Goal: Task Accomplishment & Management: Manage account settings

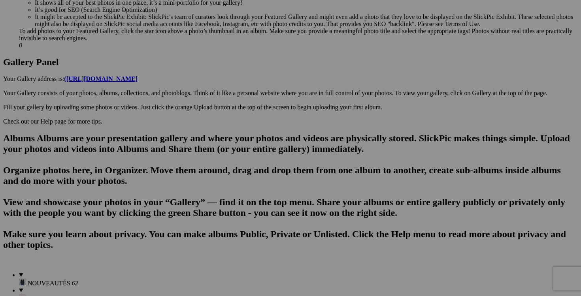
scroll to position [398, 0]
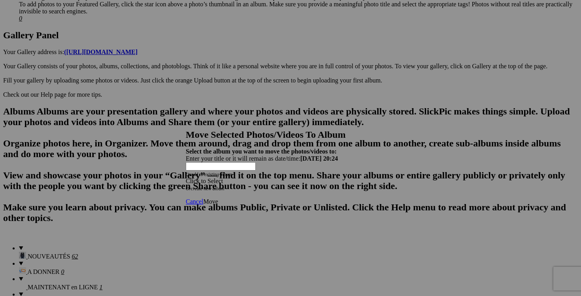
click at [186, 178] on span at bounding box center [186, 181] width 0 height 7
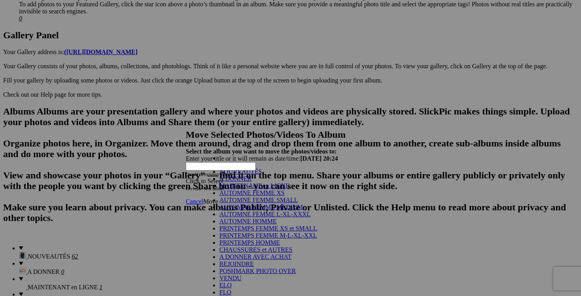
scroll to position [104, 0]
click at [230, 275] on link "VENDU" at bounding box center [230, 278] width 22 height 7
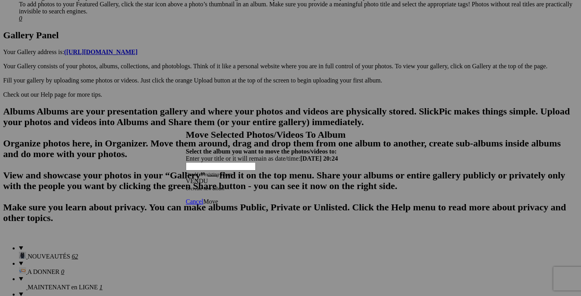
click at [218, 198] on span "Move" at bounding box center [210, 201] width 15 height 7
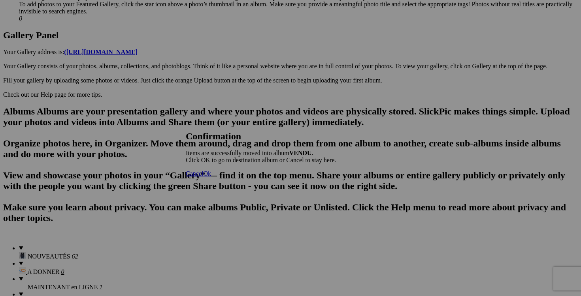
click at [203, 177] on span "Cancel" at bounding box center [194, 173] width 17 height 7
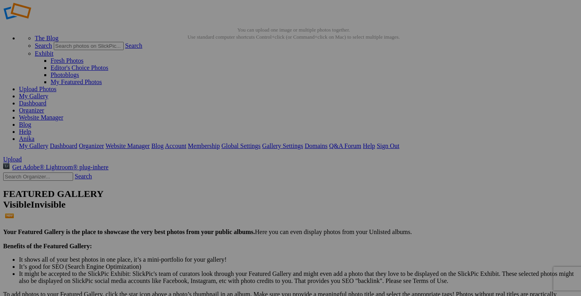
scroll to position [0, 0]
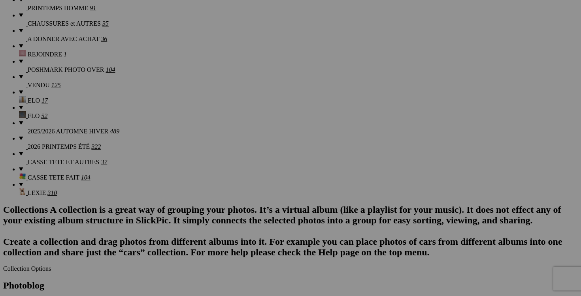
scroll to position [743, 0]
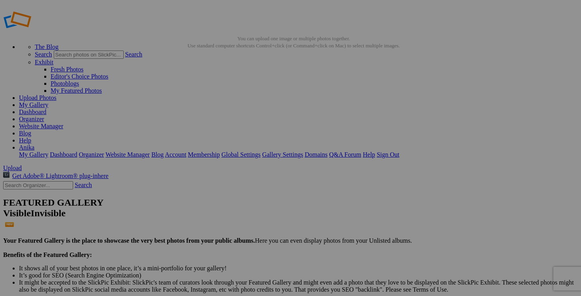
scroll to position [0, 0]
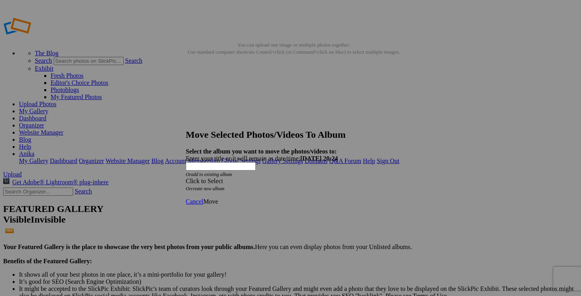
click at [338, 178] on div "Click to Select" at bounding box center [290, 181] width 209 height 7
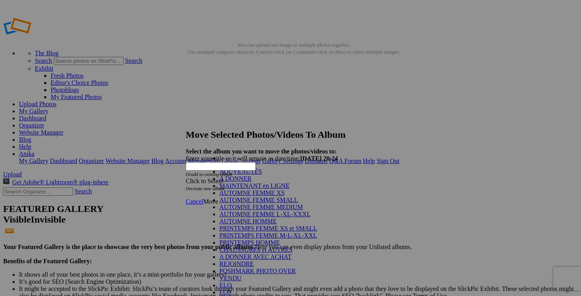
scroll to position [149, 0]
click at [241, 275] on link "VENDU" at bounding box center [230, 278] width 22 height 7
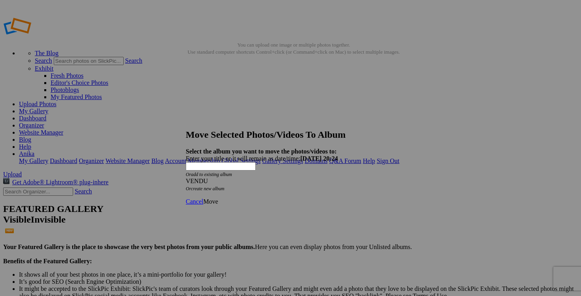
click at [218, 198] on span "Move" at bounding box center [210, 201] width 15 height 7
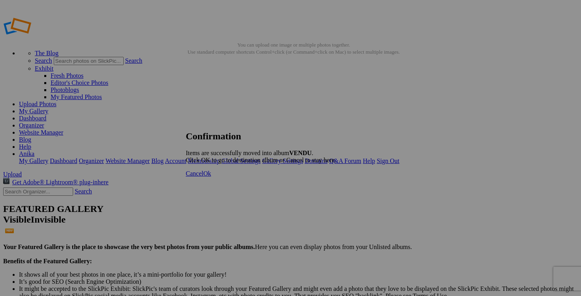
click at [203, 177] on link "Cancel" at bounding box center [194, 173] width 17 height 7
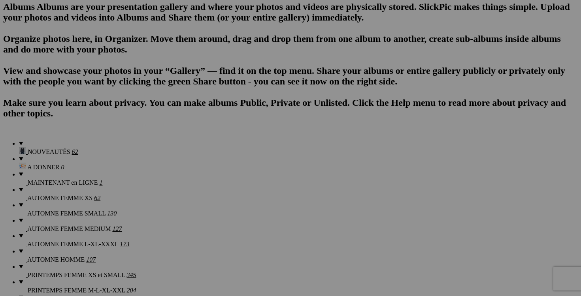
scroll to position [521, 0]
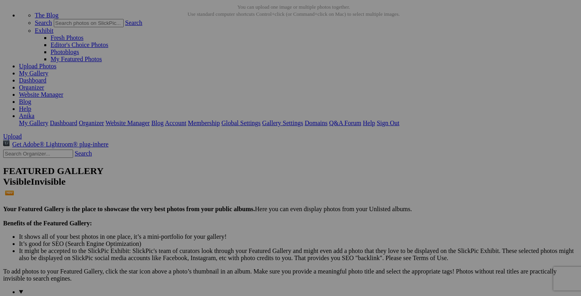
scroll to position [0, 0]
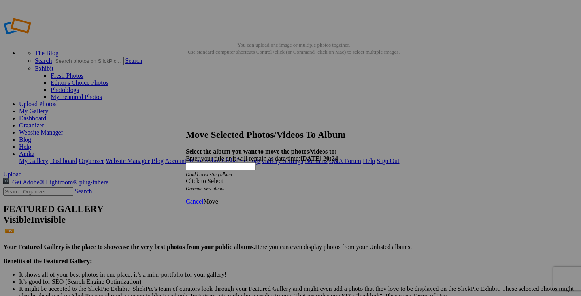
click at [336, 178] on div "Click to Select" at bounding box center [290, 181] width 209 height 7
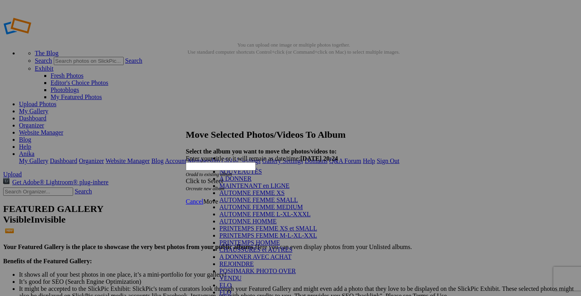
scroll to position [128, 0]
click at [241, 275] on link "VENDU" at bounding box center [230, 278] width 22 height 7
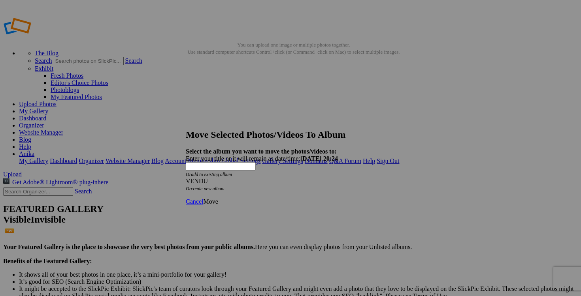
click at [218, 198] on span "Move" at bounding box center [210, 201] width 15 height 7
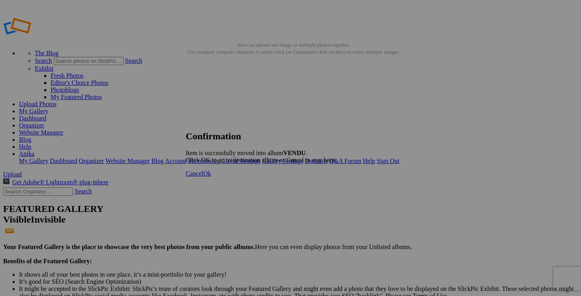
click at [203, 177] on link "Cancel" at bounding box center [194, 173] width 17 height 7
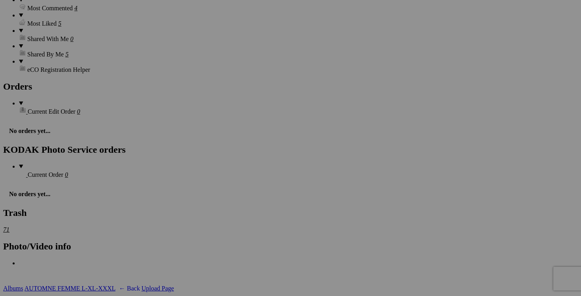
scroll to position [1147, 0]
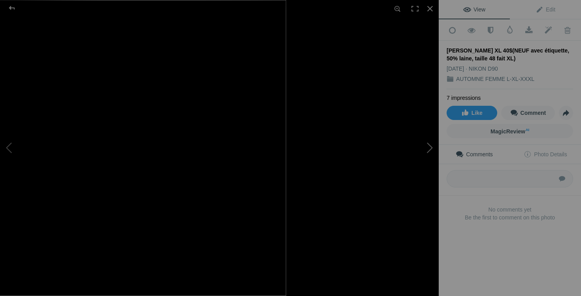
click at [429, 148] on button at bounding box center [408, 148] width 59 height 107
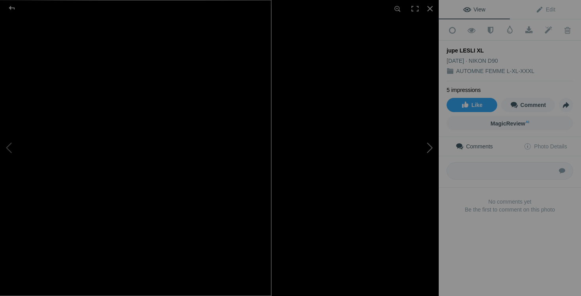
click at [426, 146] on button at bounding box center [408, 148] width 59 height 107
click at [429, 151] on button at bounding box center [408, 148] width 59 height 107
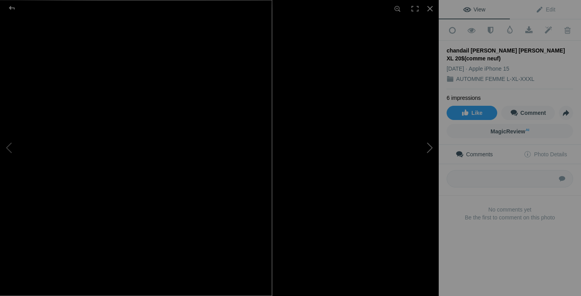
click at [413, 189] on button at bounding box center [408, 148] width 59 height 107
click at [427, 152] on button at bounding box center [408, 148] width 59 height 107
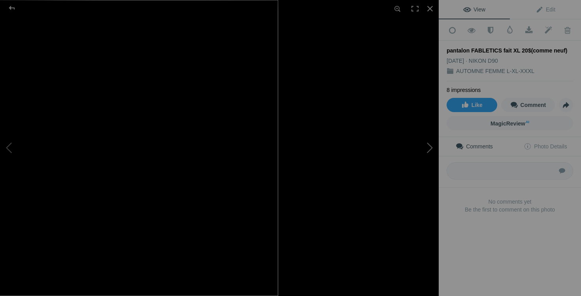
click at [425, 147] on button at bounding box center [408, 148] width 59 height 107
click at [419, 188] on button at bounding box center [408, 148] width 59 height 107
click at [428, 156] on button at bounding box center [408, 148] width 59 height 107
click at [433, 146] on button at bounding box center [408, 148] width 59 height 107
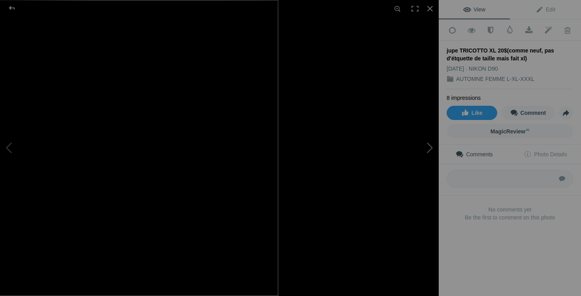
click at [427, 196] on button at bounding box center [408, 148] width 59 height 107
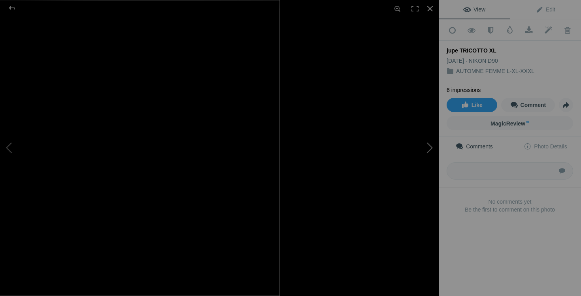
click at [429, 145] on button at bounding box center [408, 148] width 59 height 107
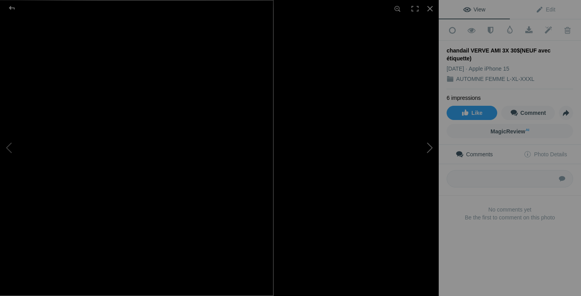
click at [428, 141] on button at bounding box center [408, 148] width 59 height 107
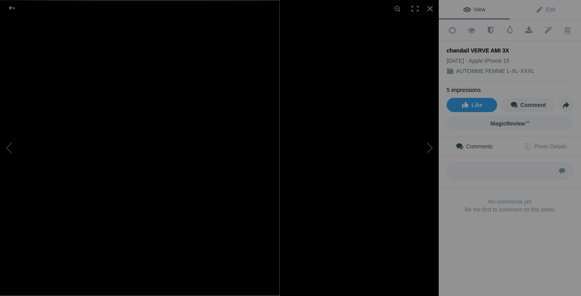
click at [425, 143] on button at bounding box center [408, 148] width 59 height 107
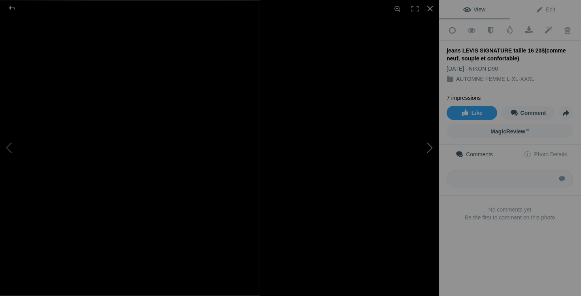
click at [432, 143] on button at bounding box center [408, 148] width 59 height 107
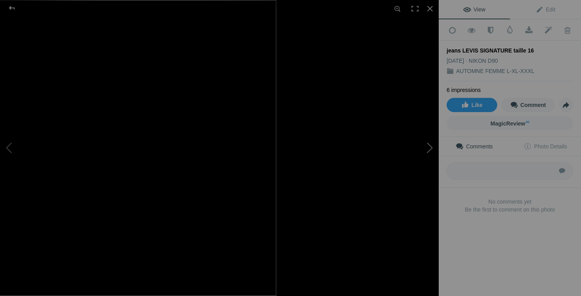
click at [430, 153] on button at bounding box center [408, 148] width 59 height 107
click at [434, 200] on button at bounding box center [408, 148] width 59 height 107
click at [432, 154] on button at bounding box center [408, 148] width 59 height 107
click at [429, 150] on button at bounding box center [408, 148] width 59 height 107
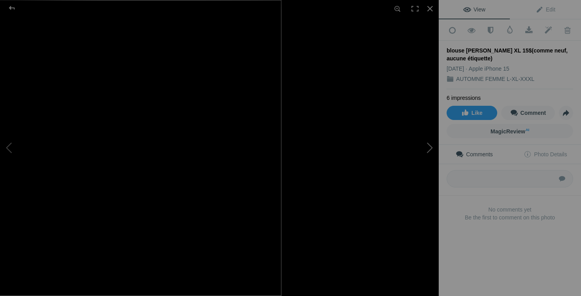
click at [426, 194] on button at bounding box center [408, 148] width 59 height 107
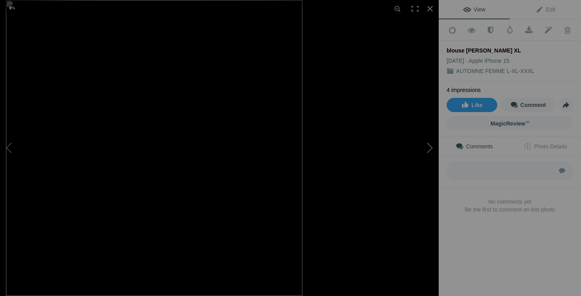
click at [432, 150] on button at bounding box center [408, 148] width 59 height 107
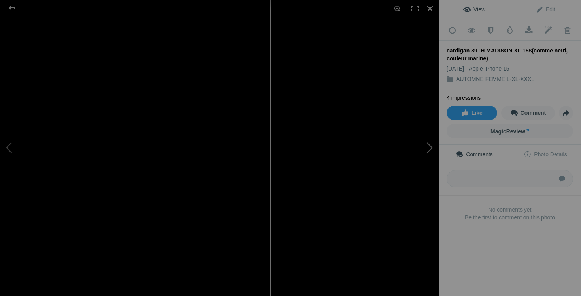
click at [429, 150] on button at bounding box center [408, 148] width 59 height 107
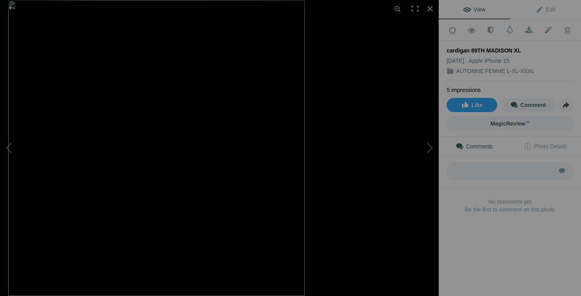
click at [423, 149] on button at bounding box center [408, 148] width 59 height 107
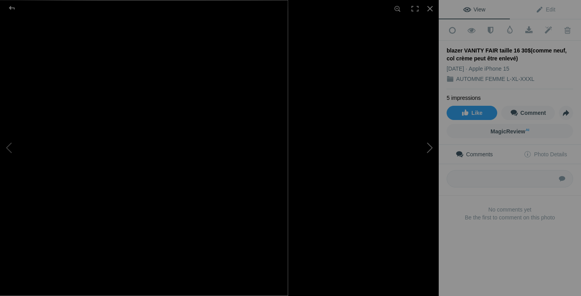
click at [429, 143] on button at bounding box center [408, 148] width 59 height 107
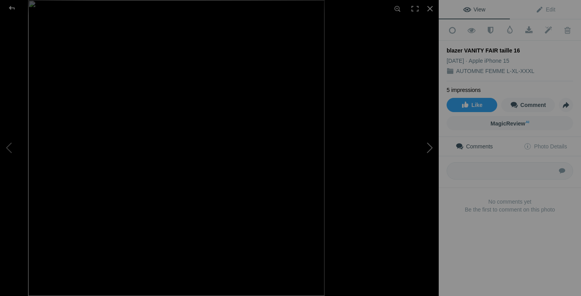
click at [432, 152] on button at bounding box center [408, 148] width 59 height 107
click at [423, 195] on button at bounding box center [408, 148] width 59 height 107
click at [433, 155] on button at bounding box center [408, 148] width 59 height 107
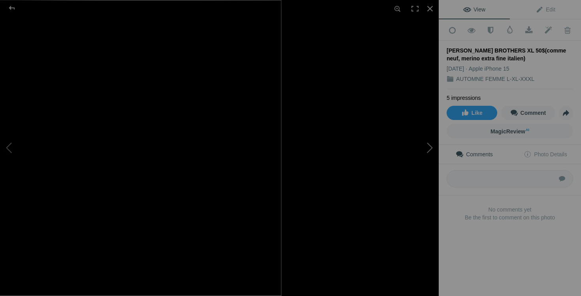
click at [430, 153] on button at bounding box center [408, 148] width 59 height 107
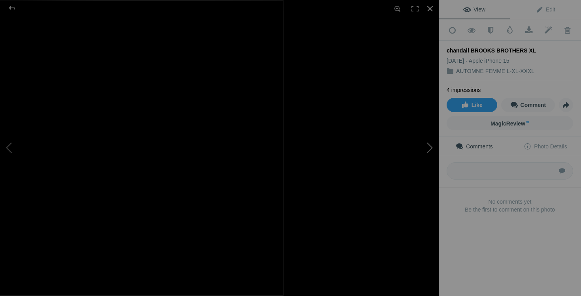
click at [432, 153] on button at bounding box center [408, 148] width 59 height 107
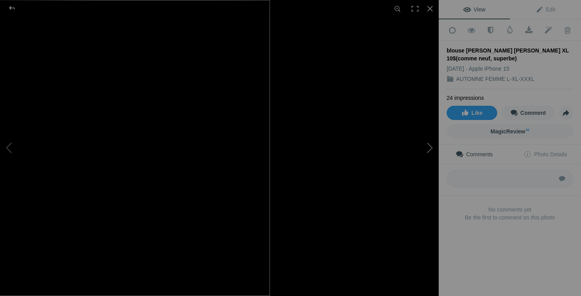
click at [415, 197] on button at bounding box center [408, 148] width 59 height 107
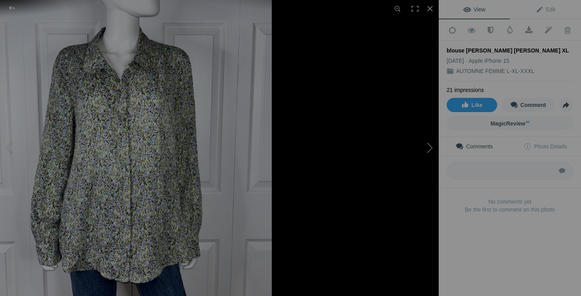
click at [430, 146] on button at bounding box center [408, 148] width 59 height 107
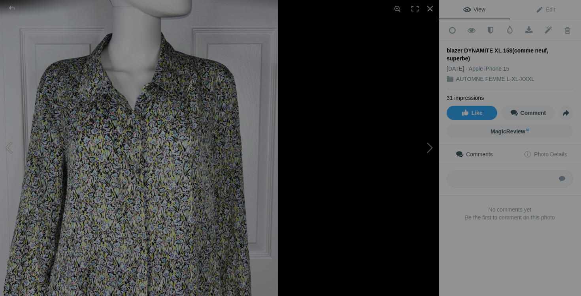
click at [427, 146] on button at bounding box center [408, 148] width 59 height 107
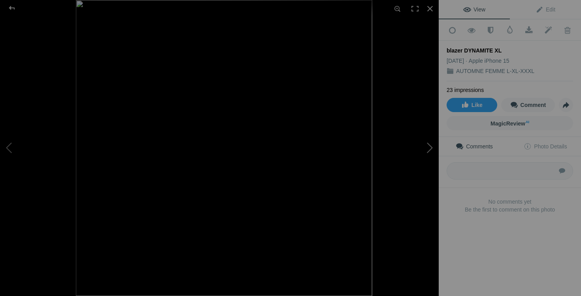
click at [422, 192] on button at bounding box center [408, 148] width 59 height 107
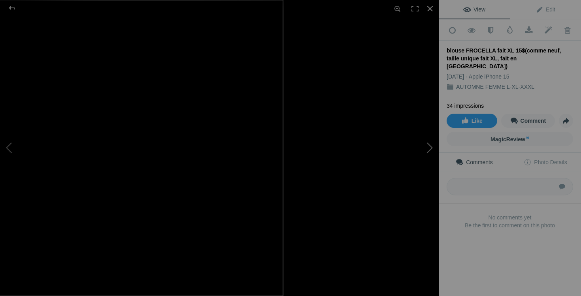
click at [434, 155] on button at bounding box center [408, 148] width 59 height 107
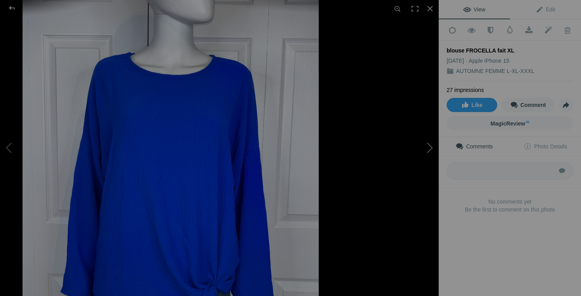
click at [432, 158] on button at bounding box center [408, 148] width 59 height 107
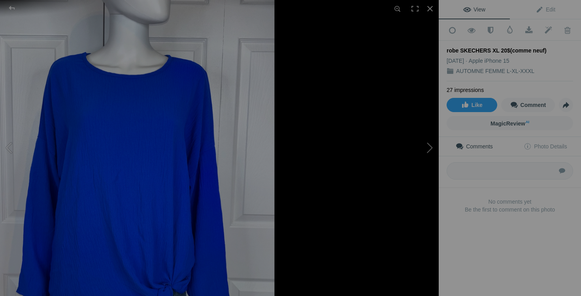
click at [427, 142] on button at bounding box center [408, 148] width 59 height 107
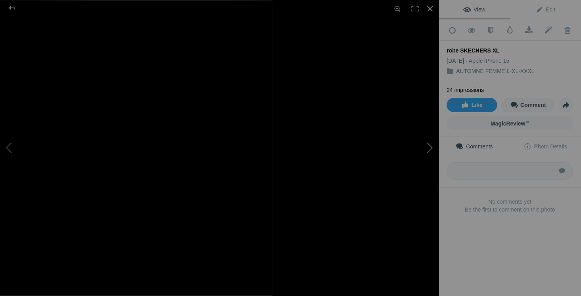
click at [433, 200] on button at bounding box center [408, 148] width 59 height 107
click at [429, 150] on button at bounding box center [408, 148] width 59 height 107
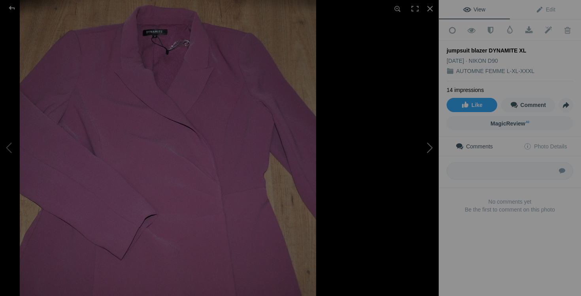
click at [423, 153] on button at bounding box center [408, 148] width 59 height 107
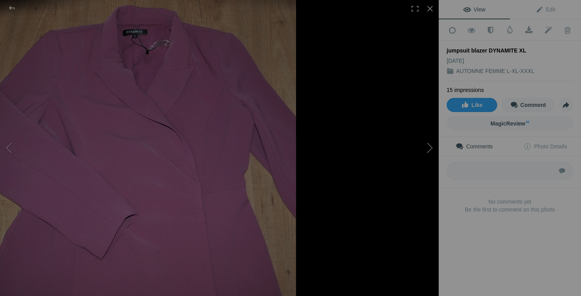
click at [430, 154] on button at bounding box center [408, 148] width 59 height 107
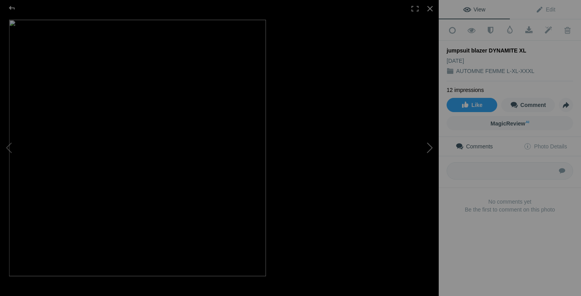
click at [419, 186] on button at bounding box center [408, 148] width 59 height 107
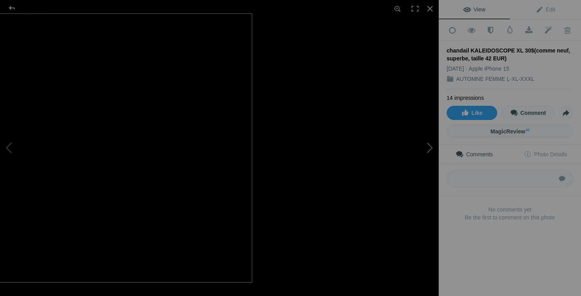
click at [421, 192] on button at bounding box center [408, 148] width 59 height 107
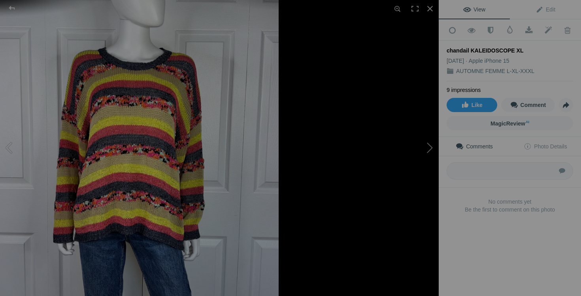
click at [423, 151] on button at bounding box center [408, 148] width 59 height 107
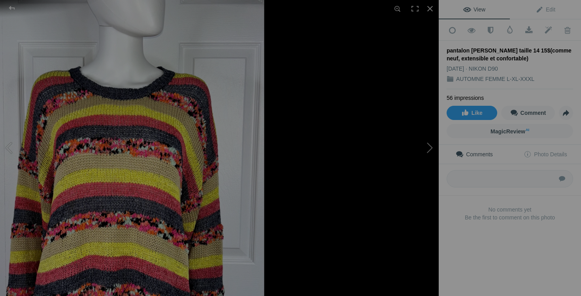
click at [426, 149] on button at bounding box center [408, 148] width 59 height 107
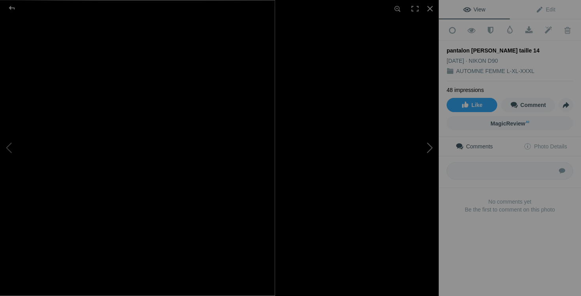
click at [421, 193] on button at bounding box center [408, 148] width 59 height 107
click at [423, 145] on button at bounding box center [408, 148] width 59 height 107
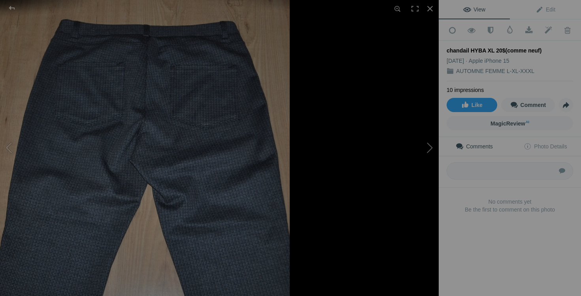
click at [429, 147] on button at bounding box center [408, 148] width 59 height 107
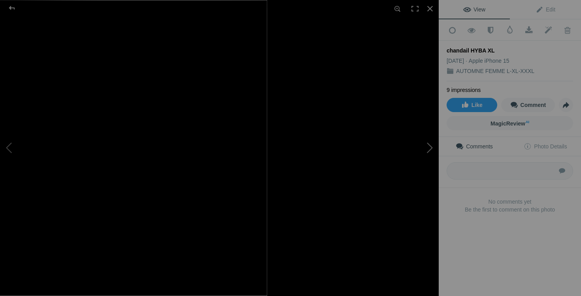
click at [417, 189] on button at bounding box center [408, 148] width 59 height 107
click at [430, 148] on button at bounding box center [408, 148] width 59 height 107
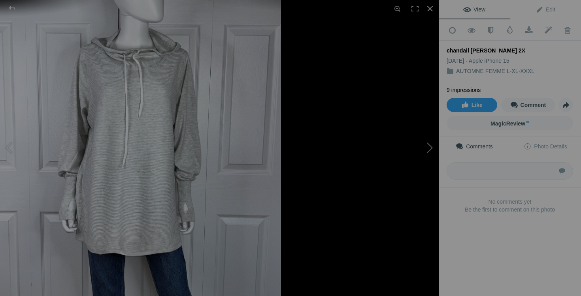
click at [424, 152] on button at bounding box center [408, 148] width 59 height 107
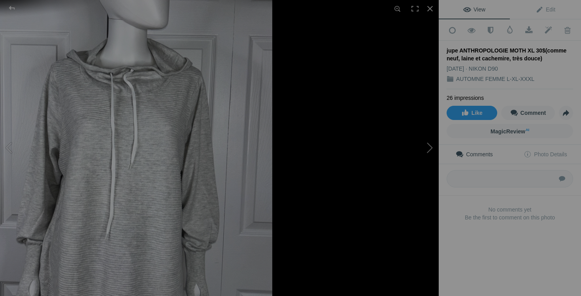
click at [432, 200] on button at bounding box center [408, 148] width 59 height 107
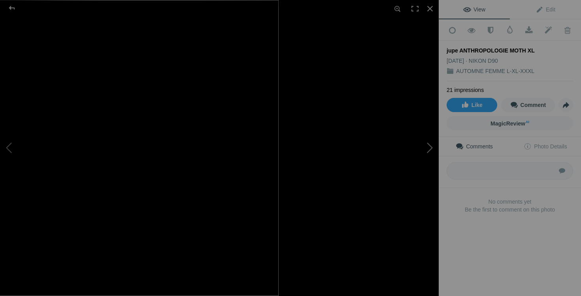
click at [427, 151] on button at bounding box center [408, 148] width 59 height 107
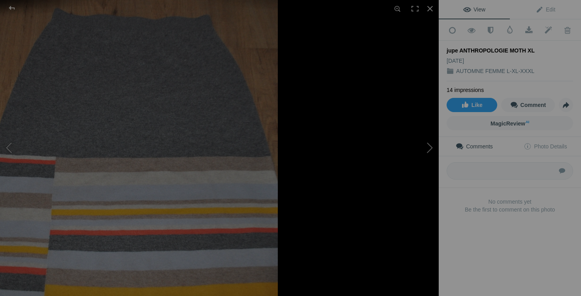
click at [425, 150] on button at bounding box center [408, 148] width 59 height 107
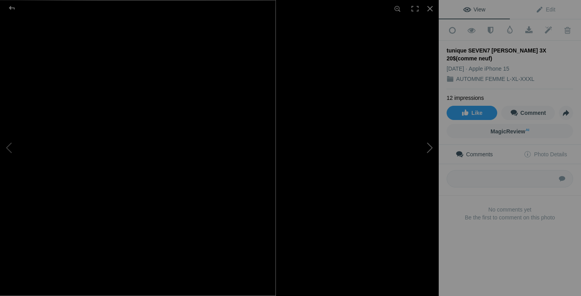
click at [431, 150] on button at bounding box center [408, 148] width 59 height 107
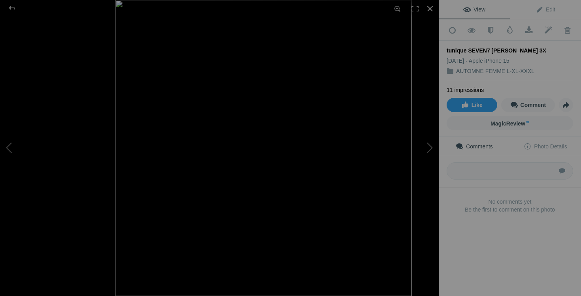
click at [431, 202] on div at bounding box center [334, 148] width 439 height 296
click at [426, 144] on button at bounding box center [408, 148] width 59 height 107
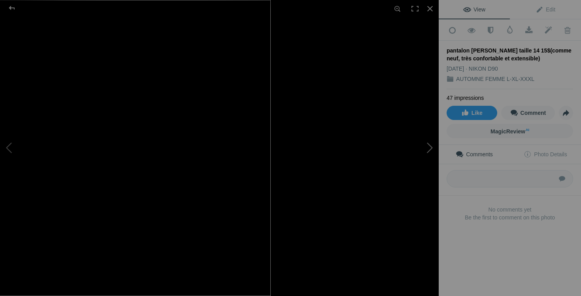
click at [430, 151] on button at bounding box center [408, 148] width 59 height 107
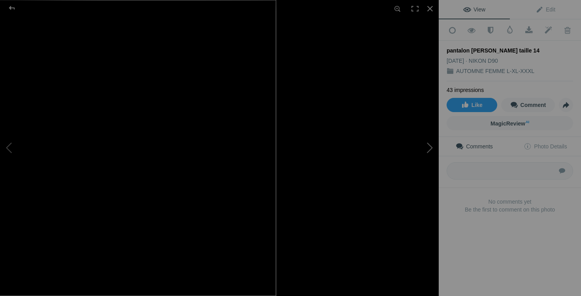
click at [429, 146] on button at bounding box center [408, 148] width 59 height 107
click at [428, 150] on button at bounding box center [408, 148] width 59 height 107
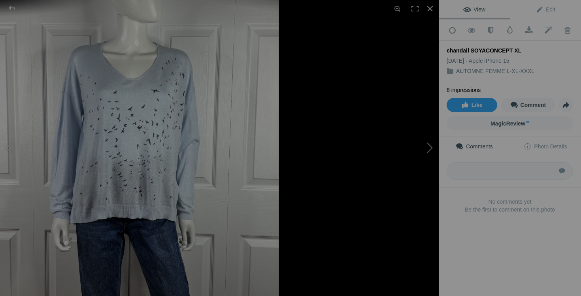
click at [425, 196] on button at bounding box center [408, 148] width 59 height 107
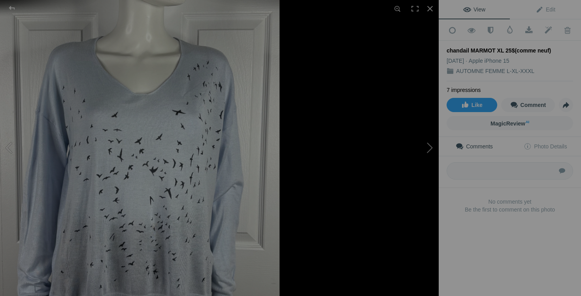
click at [430, 153] on button at bounding box center [408, 148] width 59 height 107
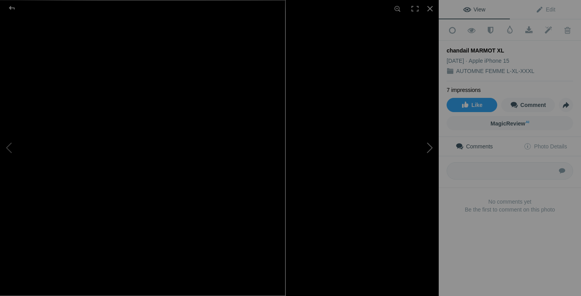
click at [433, 144] on button at bounding box center [408, 148] width 59 height 107
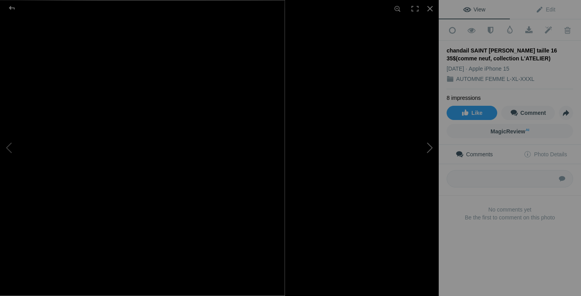
click at [431, 156] on button at bounding box center [408, 148] width 59 height 107
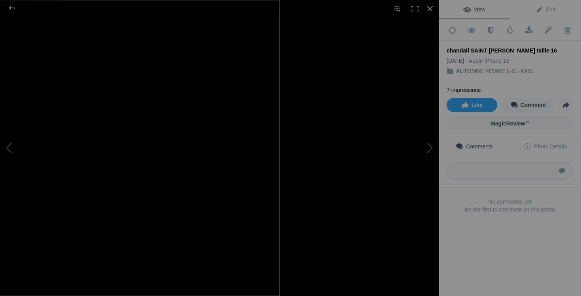
click at [412, 155] on button at bounding box center [408, 148] width 59 height 107
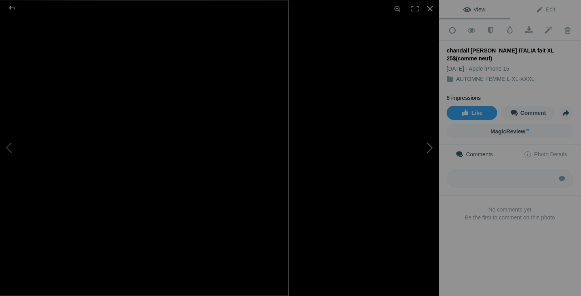
click at [431, 146] on button at bounding box center [408, 148] width 59 height 107
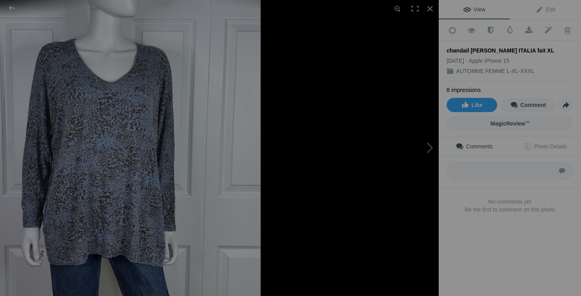
click at [431, 149] on button at bounding box center [408, 148] width 59 height 107
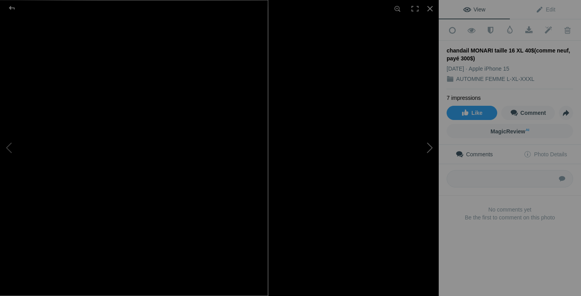
click at [417, 197] on button at bounding box center [408, 148] width 59 height 107
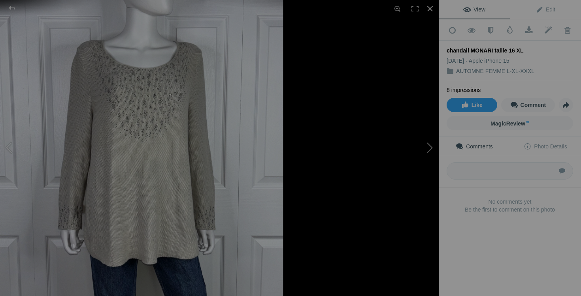
click at [420, 149] on button at bounding box center [408, 148] width 59 height 107
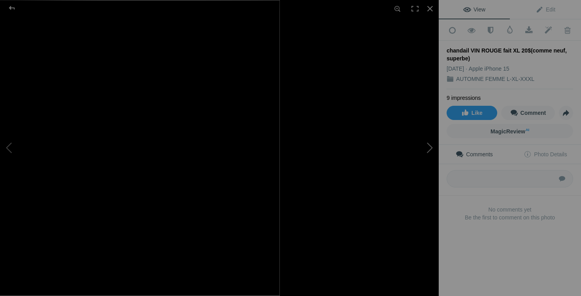
click at [432, 143] on button at bounding box center [408, 148] width 59 height 107
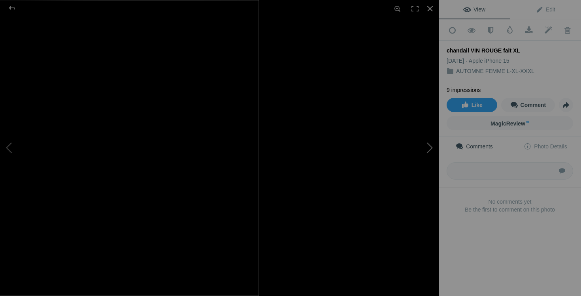
click at [422, 153] on button at bounding box center [408, 148] width 59 height 107
click at [408, 187] on button at bounding box center [408, 148] width 59 height 107
click at [428, 151] on button at bounding box center [408, 148] width 59 height 107
click at [428, 148] on button at bounding box center [408, 148] width 59 height 107
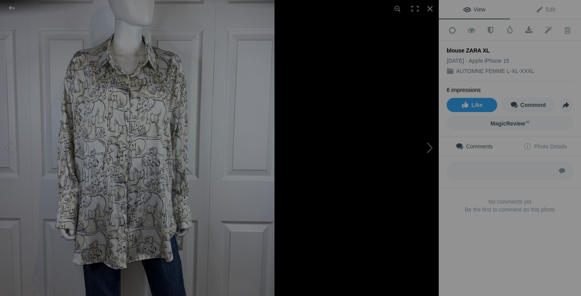
click at [434, 148] on button at bounding box center [408, 148] width 59 height 107
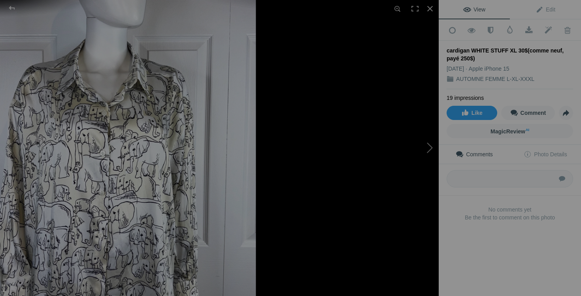
click at [416, 201] on button at bounding box center [408, 148] width 59 height 107
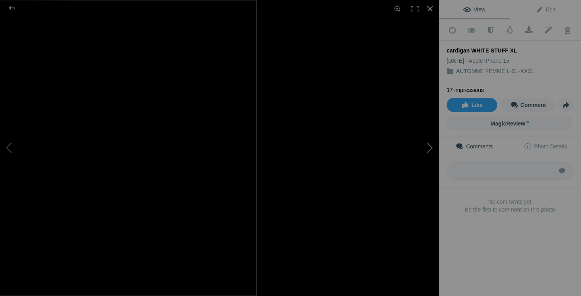
click at [424, 147] on button at bounding box center [408, 148] width 59 height 107
click at [429, 149] on button at bounding box center [408, 148] width 59 height 107
click at [433, 148] on button at bounding box center [408, 148] width 59 height 107
click at [424, 198] on button at bounding box center [408, 148] width 59 height 107
click at [428, 152] on button at bounding box center [408, 148] width 59 height 107
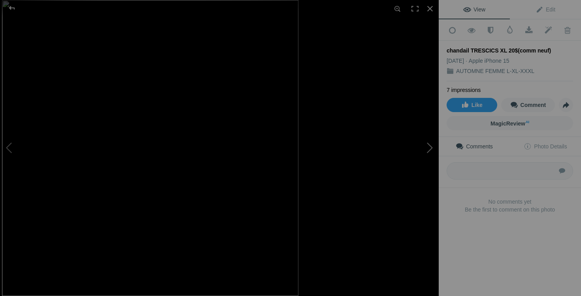
click at [433, 144] on button at bounding box center [408, 148] width 59 height 107
click at [420, 155] on button at bounding box center [408, 148] width 59 height 107
click at [421, 151] on button at bounding box center [408, 148] width 59 height 107
click at [432, 148] on button at bounding box center [408, 148] width 59 height 107
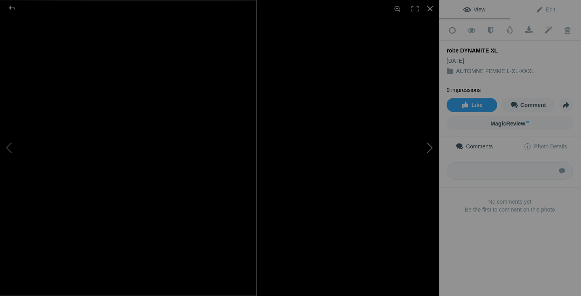
click at [421, 191] on button at bounding box center [408, 148] width 59 height 107
click at [429, 152] on button at bounding box center [408, 148] width 59 height 107
click at [428, 155] on button at bounding box center [408, 148] width 59 height 107
click at [426, 151] on button at bounding box center [408, 148] width 59 height 107
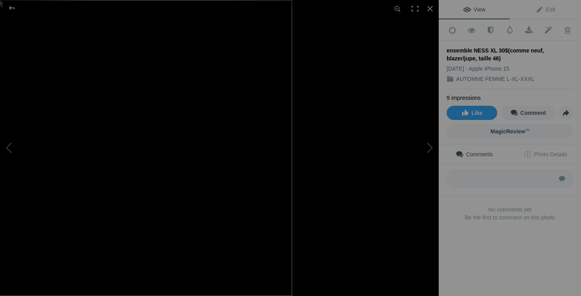
click at [422, 162] on button at bounding box center [408, 148] width 59 height 107
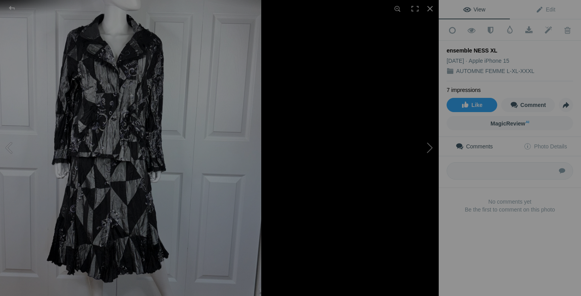
click at [423, 146] on button at bounding box center [408, 148] width 59 height 107
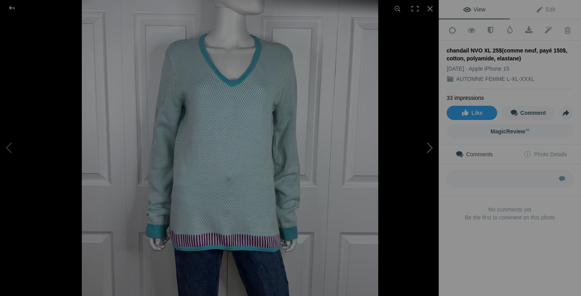
click at [426, 153] on button at bounding box center [408, 148] width 59 height 107
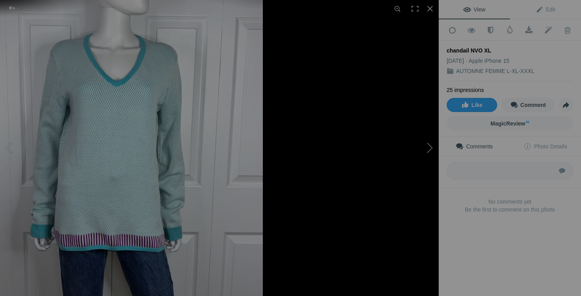
click at [426, 155] on button at bounding box center [408, 148] width 59 height 107
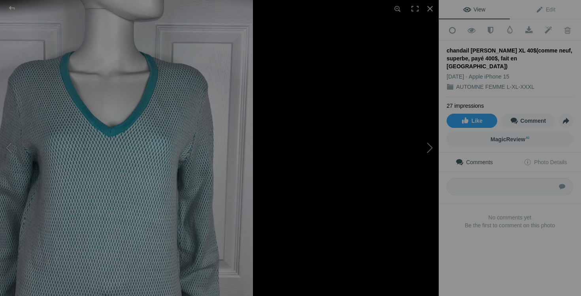
click at [419, 194] on button at bounding box center [408, 148] width 59 height 107
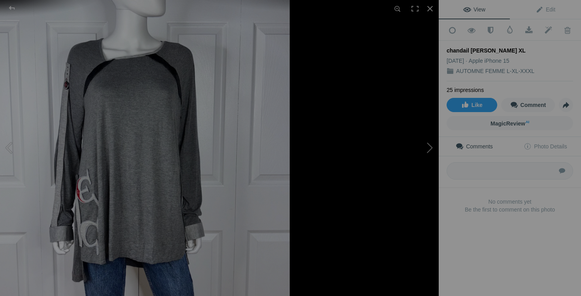
click at [422, 152] on button at bounding box center [408, 148] width 59 height 107
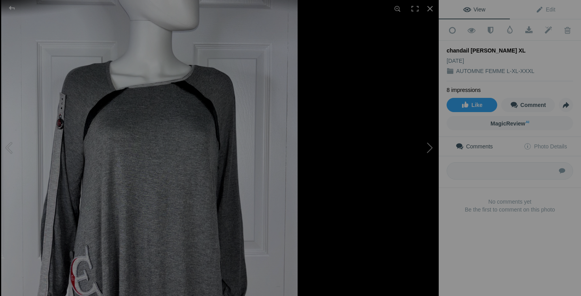
click at [429, 150] on button at bounding box center [408, 148] width 59 height 107
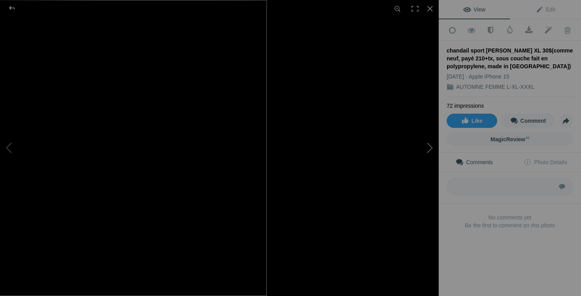
click at [432, 197] on button at bounding box center [408, 148] width 59 height 107
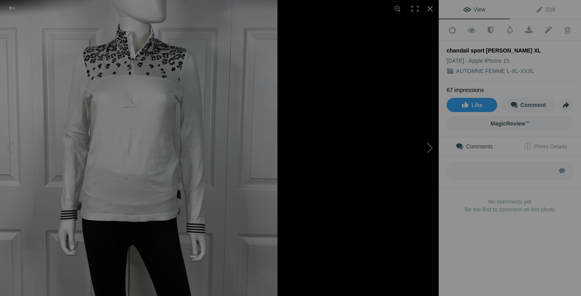
click at [424, 197] on button at bounding box center [408, 148] width 59 height 107
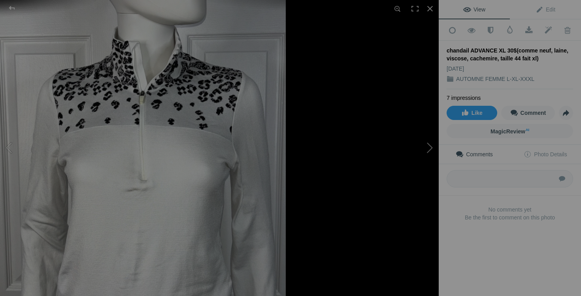
click at [432, 135] on button at bounding box center [408, 148] width 59 height 107
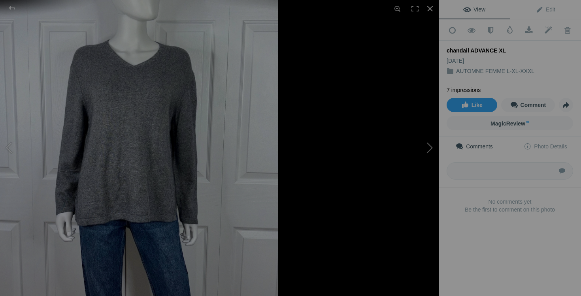
click at [426, 151] on button at bounding box center [408, 148] width 59 height 107
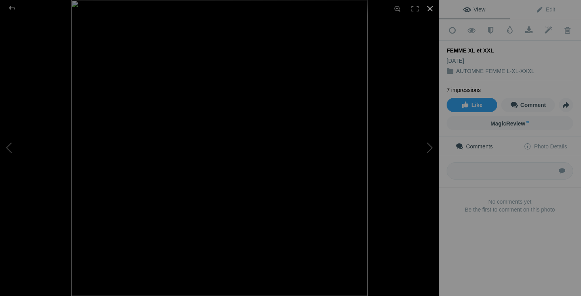
click at [431, 9] on div at bounding box center [429, 8] width 17 height 17
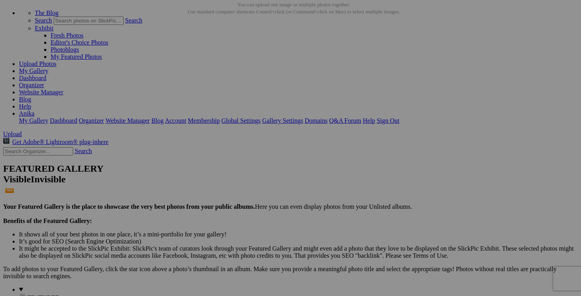
scroll to position [42, 0]
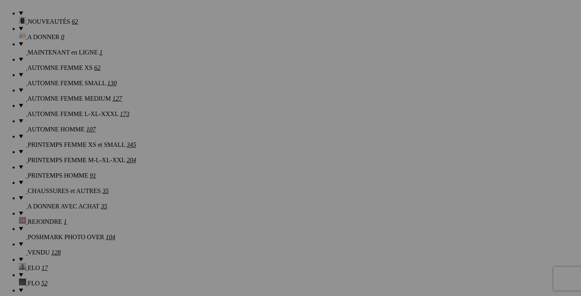
scroll to position [673, 0]
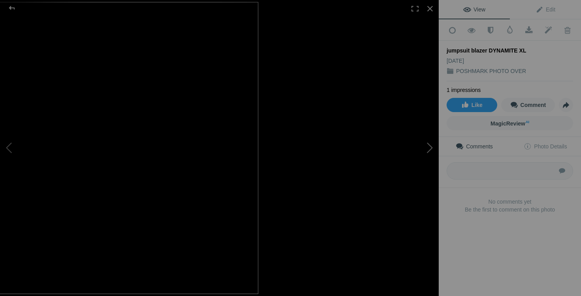
click at [425, 200] on button at bounding box center [408, 148] width 59 height 107
click at [421, 145] on button at bounding box center [408, 148] width 59 height 107
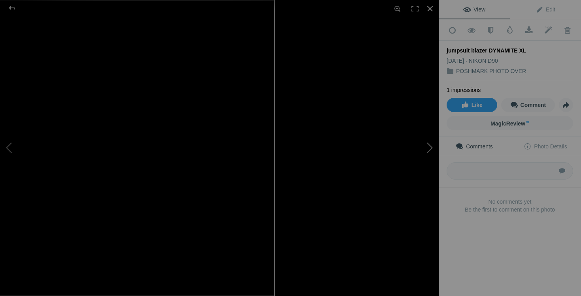
click at [426, 157] on button at bounding box center [408, 148] width 59 height 107
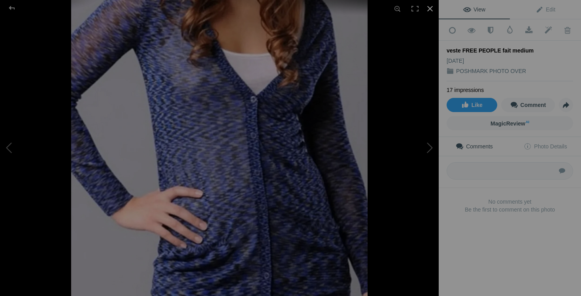
click at [427, 11] on div at bounding box center [429, 8] width 17 height 17
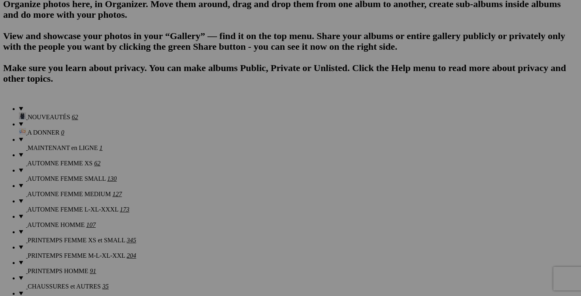
scroll to position [535, 0]
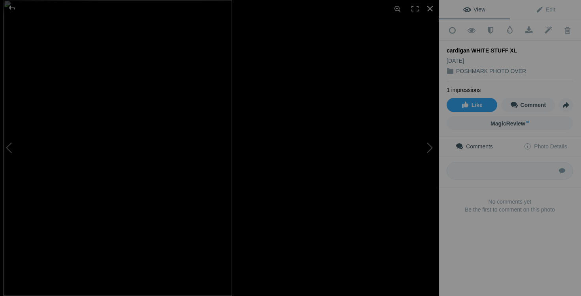
click at [426, 154] on button at bounding box center [408, 148] width 59 height 107
click at [433, 150] on button at bounding box center [408, 148] width 59 height 107
click at [432, 9] on div at bounding box center [429, 8] width 17 height 17
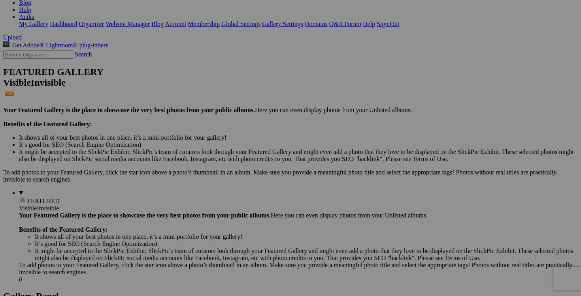
scroll to position [147, 0]
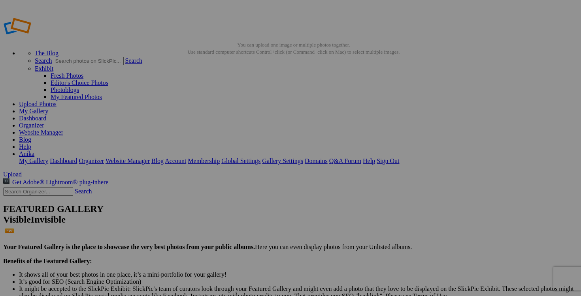
scroll to position [4, 0]
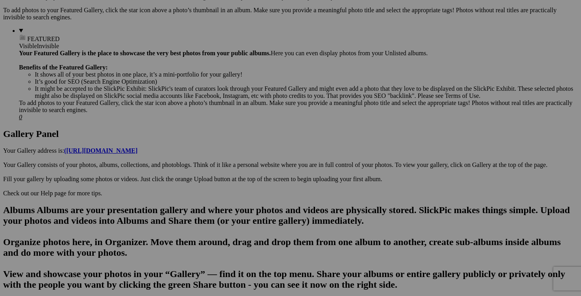
scroll to position [301, 0]
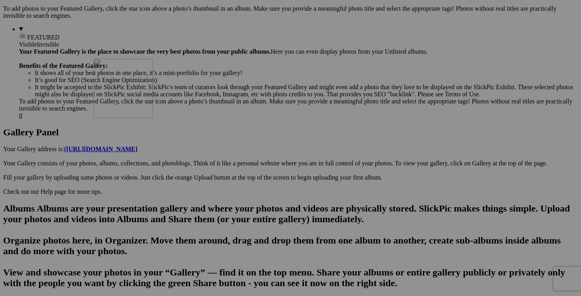
drag, startPoint x: 432, startPoint y: 138, endPoint x: 208, endPoint y: 127, distance: 224.0
drag, startPoint x: 349, startPoint y: 124, endPoint x: 204, endPoint y: 109, distance: 145.4
drag, startPoint x: 423, startPoint y: 116, endPoint x: 244, endPoint y: 109, distance: 178.4
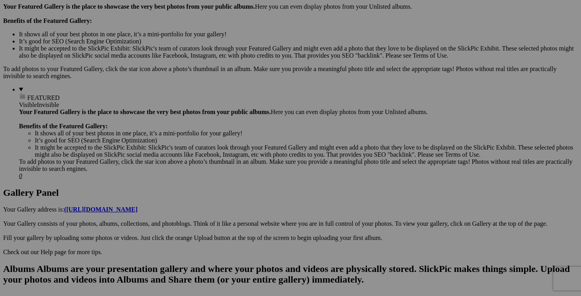
scroll to position [252, 0]
